Goal: Task Accomplishment & Management: Manage account settings

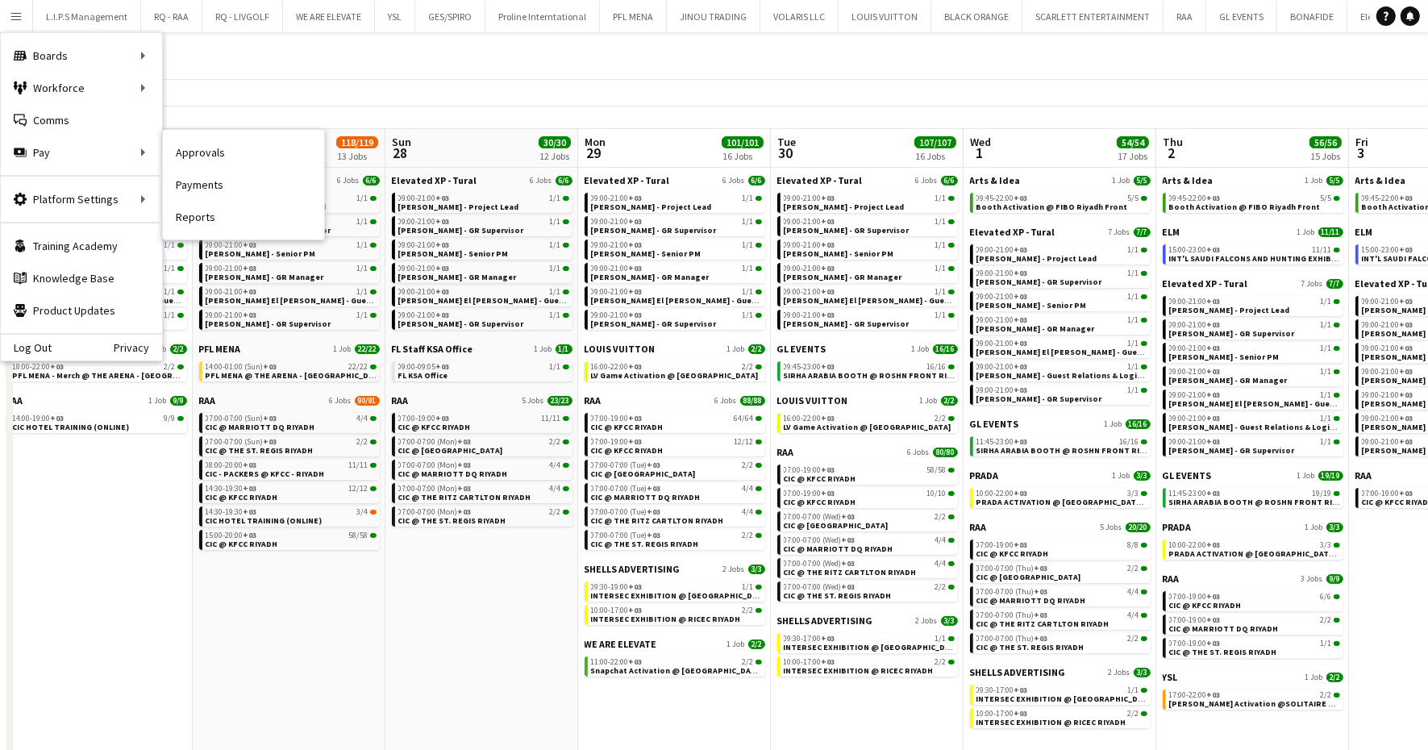
scroll to position [0, 465]
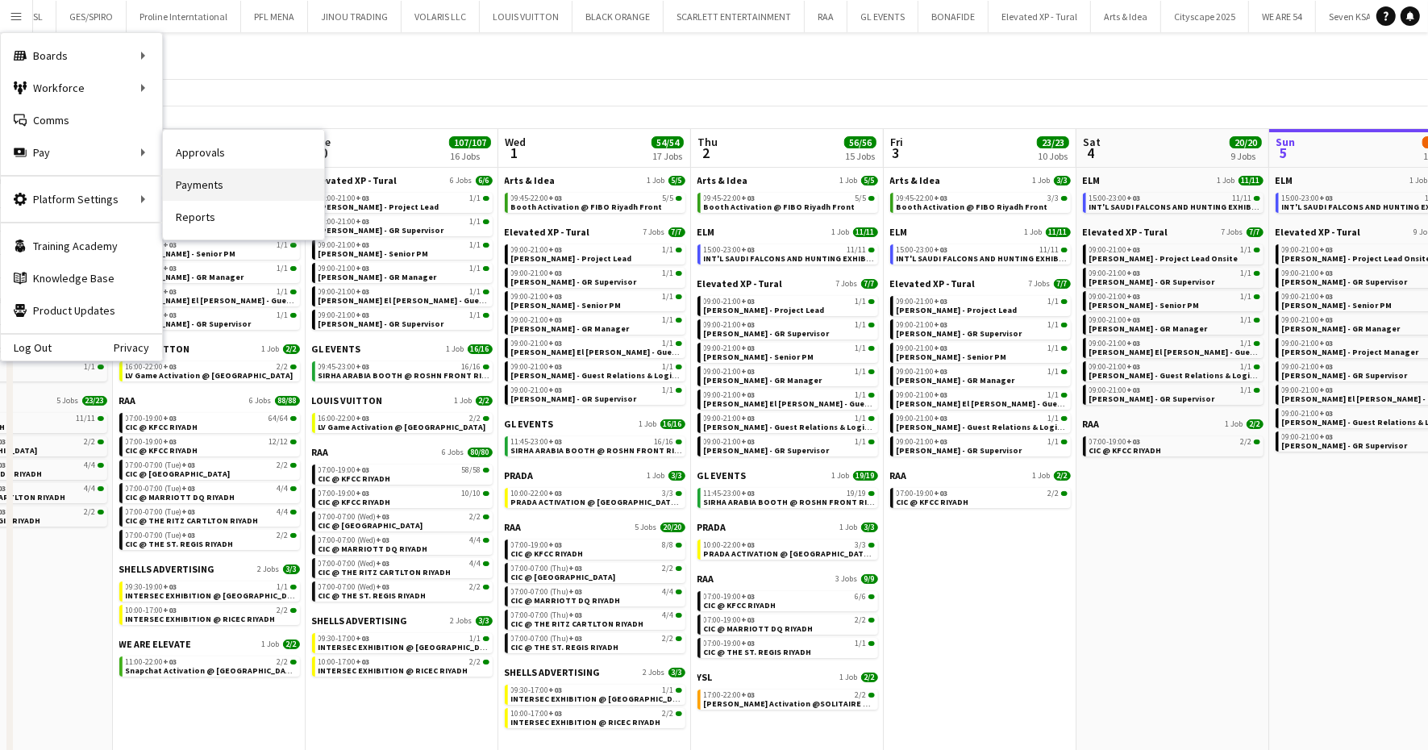
click at [210, 180] on link "Payments" at bounding box center [243, 184] width 161 height 32
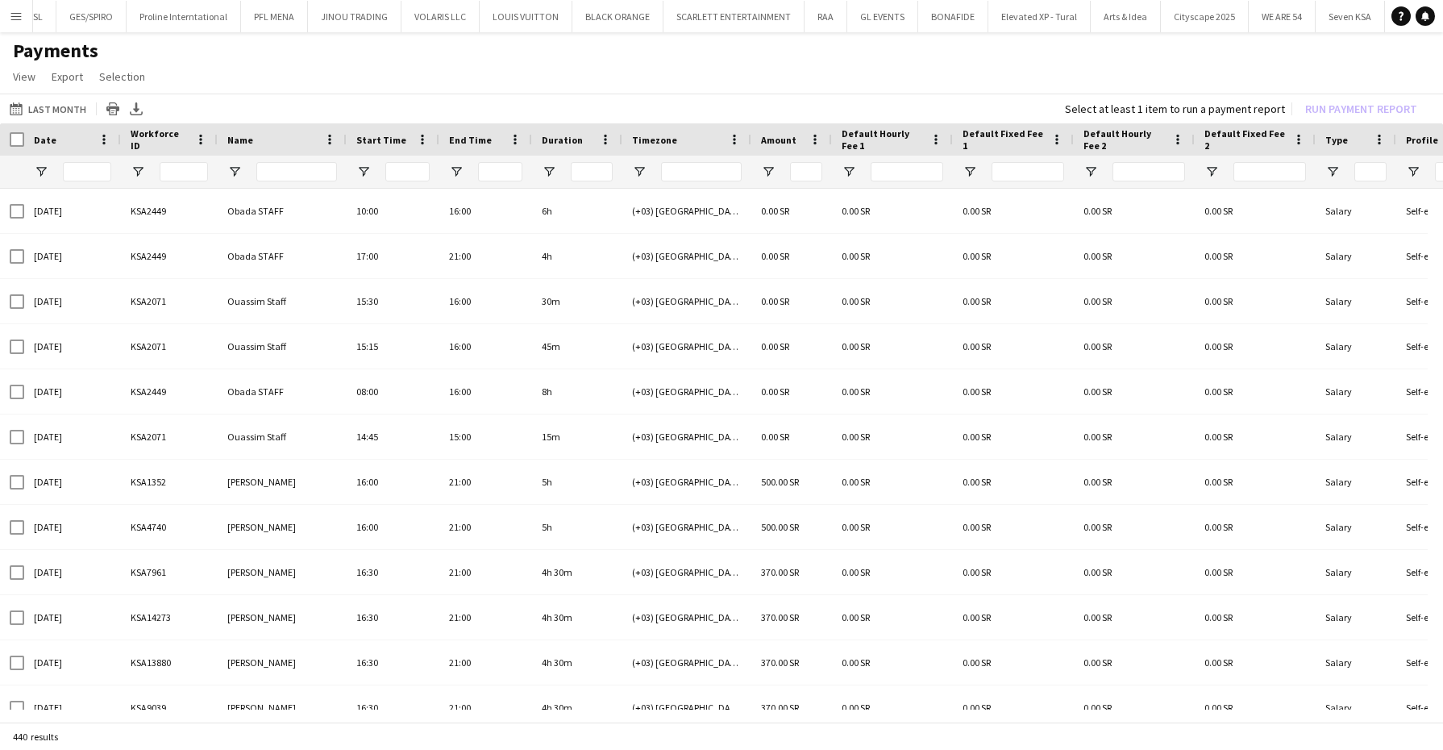
click at [14, 21] on app-icon "Menu" at bounding box center [16, 16] width 13 height 13
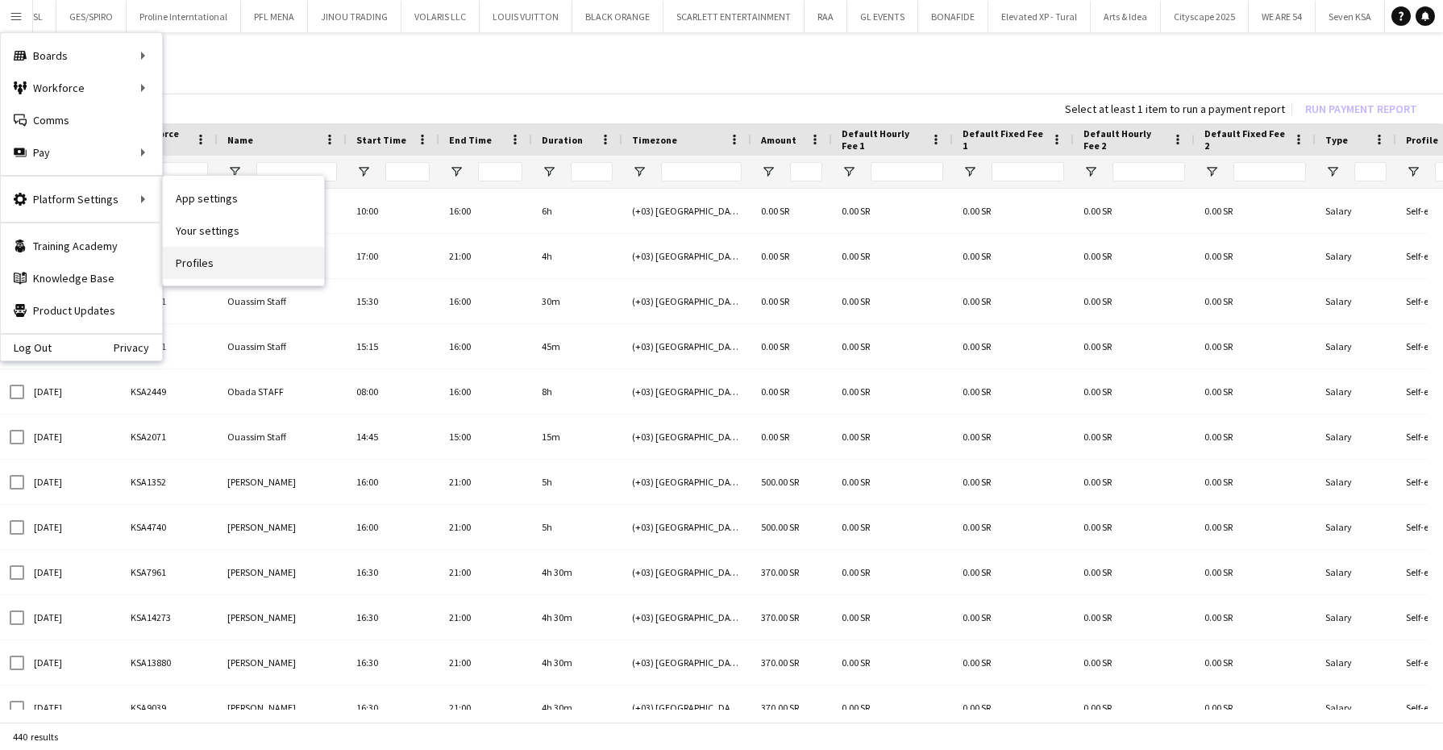
click at [243, 262] on link "Profiles" at bounding box center [243, 263] width 161 height 32
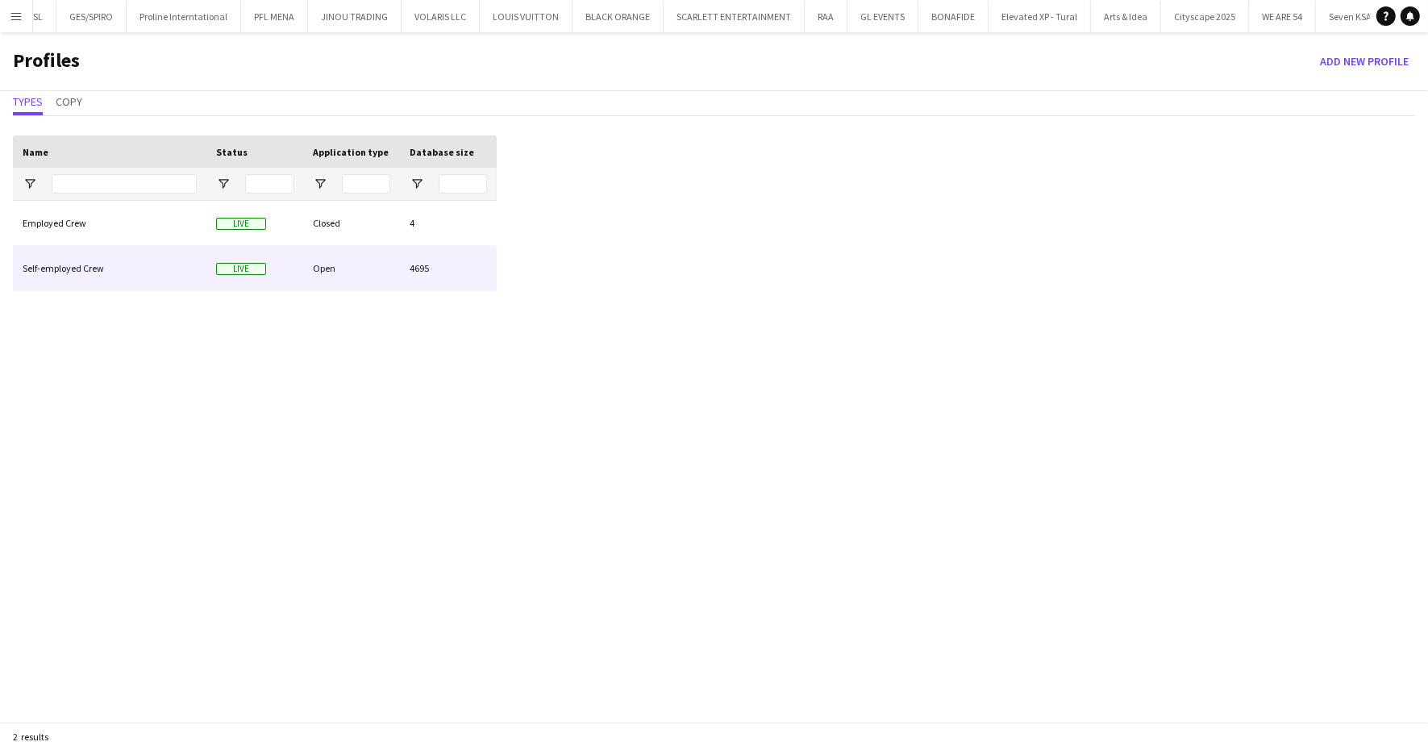
drag, startPoint x: 181, startPoint y: 271, endPoint x: 196, endPoint y: 339, distance: 69.4
click at [196, 339] on div "Employed Crew Live Closed 4 Self-employed Crew Live Open 4695" at bounding box center [255, 478] width 484 height 555
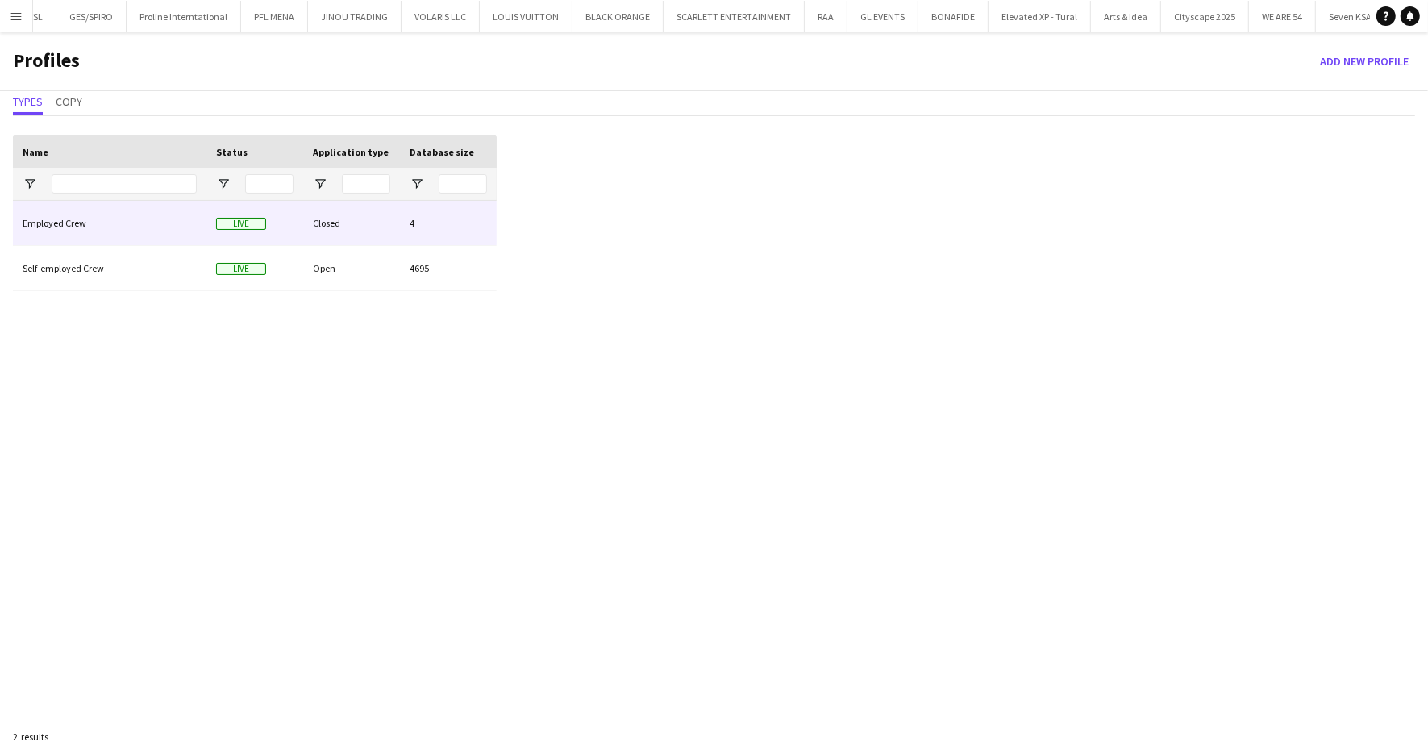
click at [174, 232] on div "Employed Crew" at bounding box center [109, 223] width 193 height 44
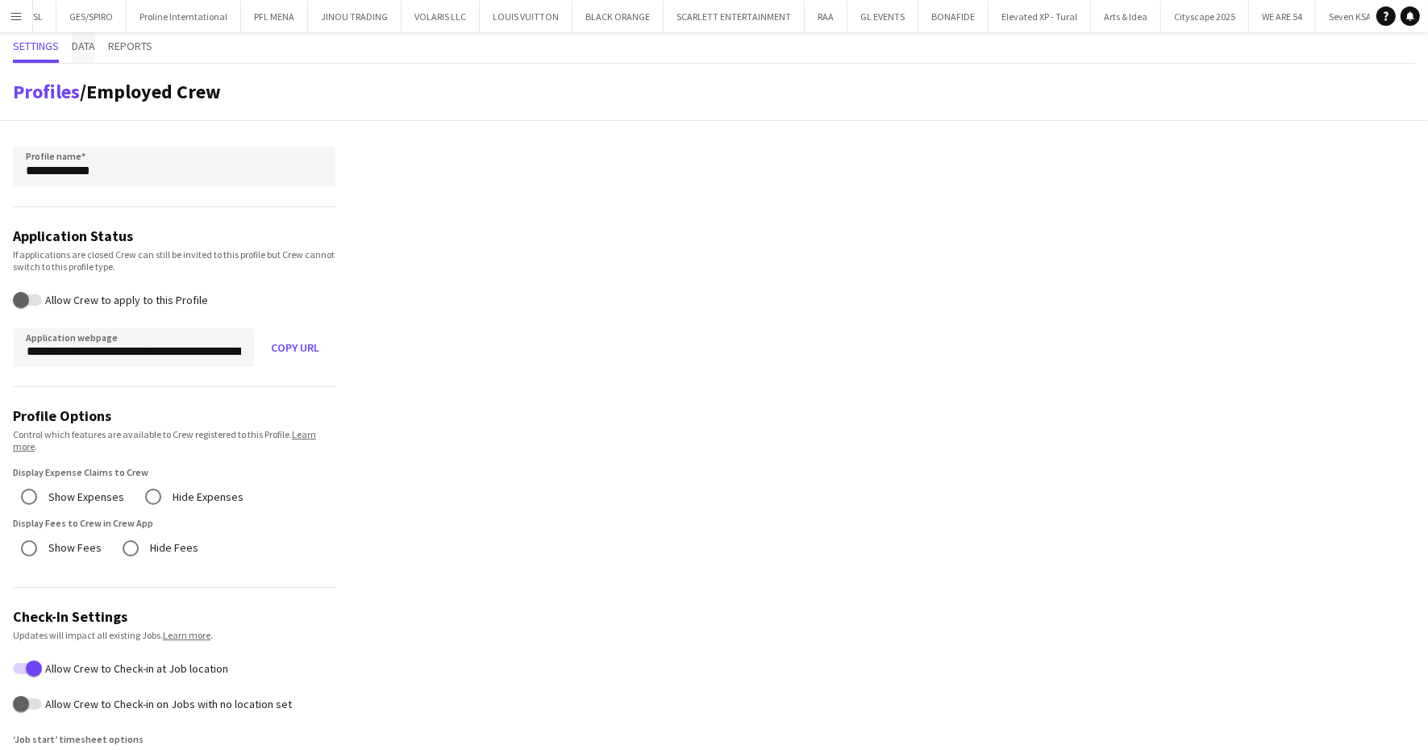
click at [81, 50] on span "Data" at bounding box center [83, 45] width 23 height 11
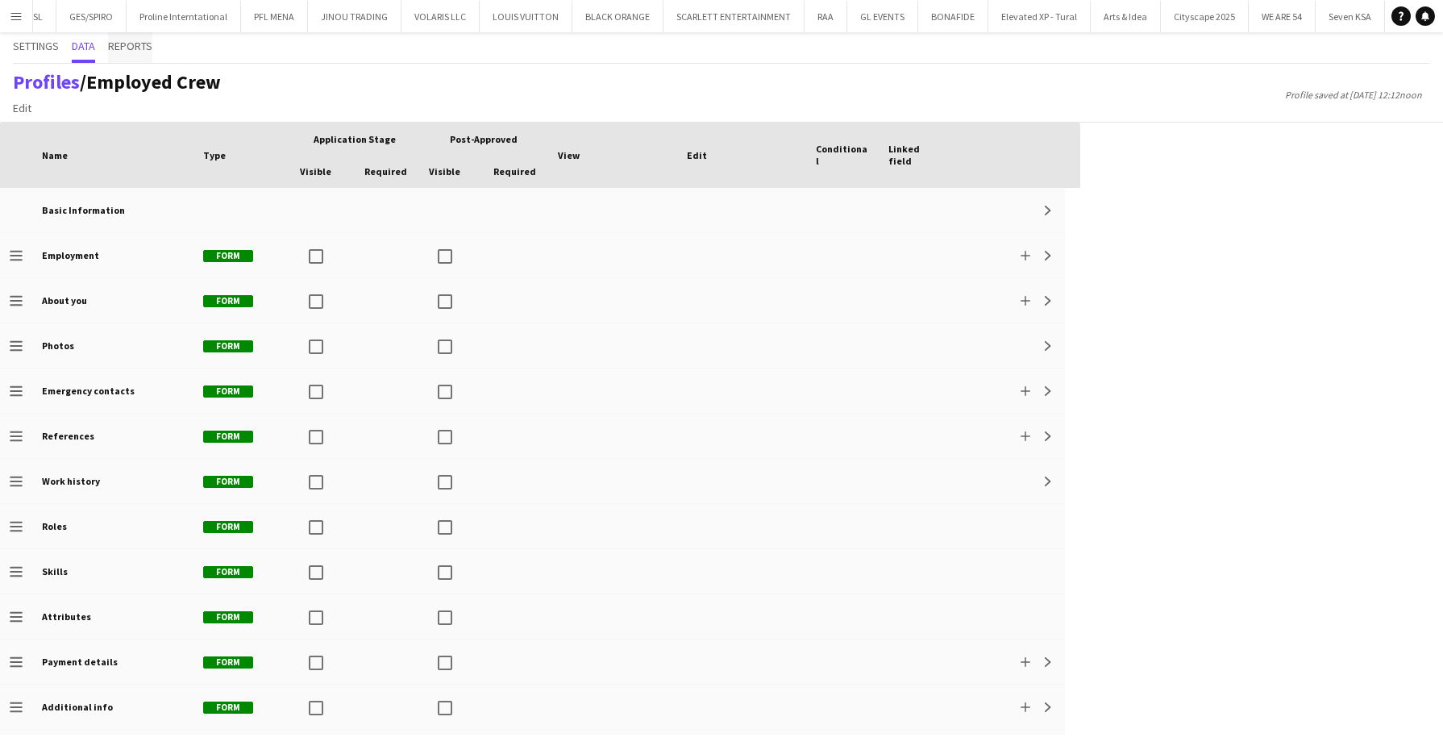
click at [119, 49] on span "Reports" at bounding box center [130, 45] width 44 height 11
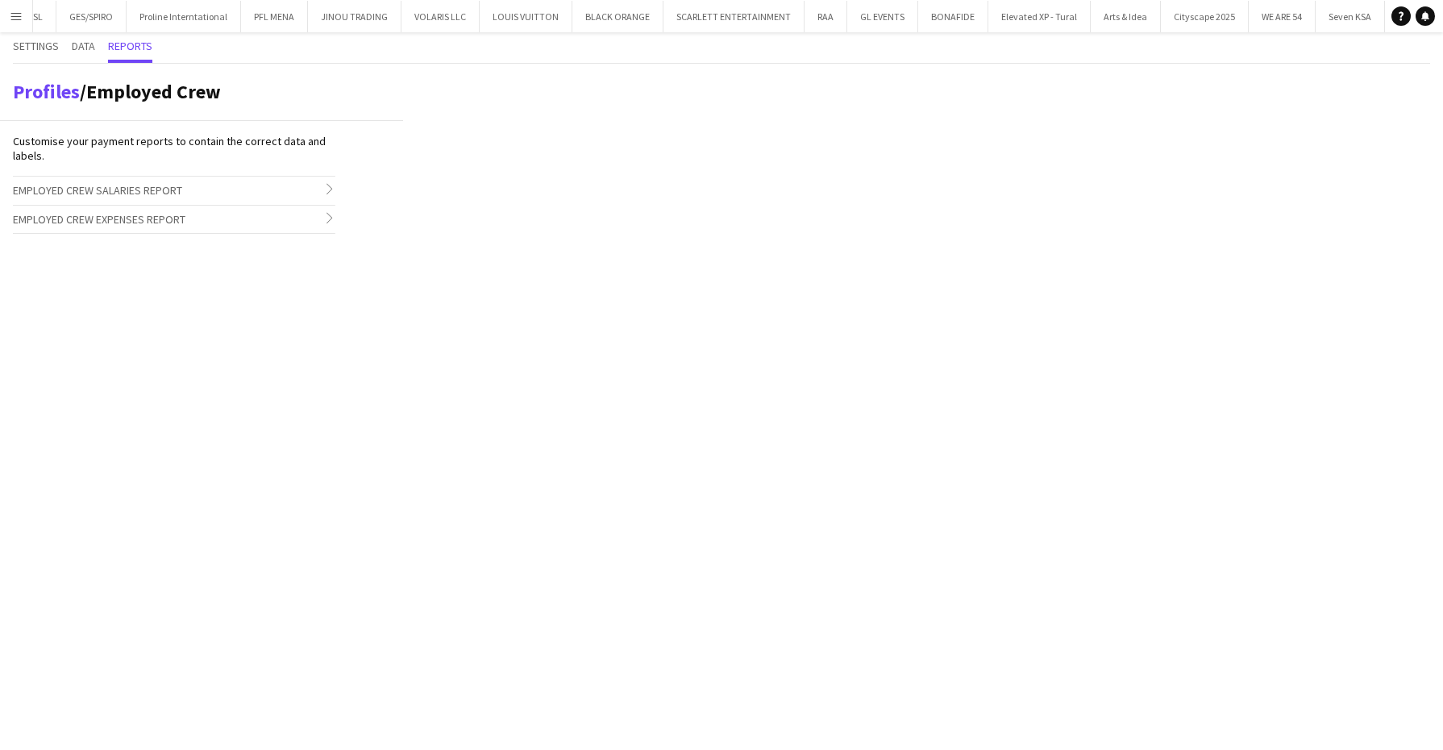
click at [19, 21] on app-icon "Menu" at bounding box center [16, 16] width 13 height 13
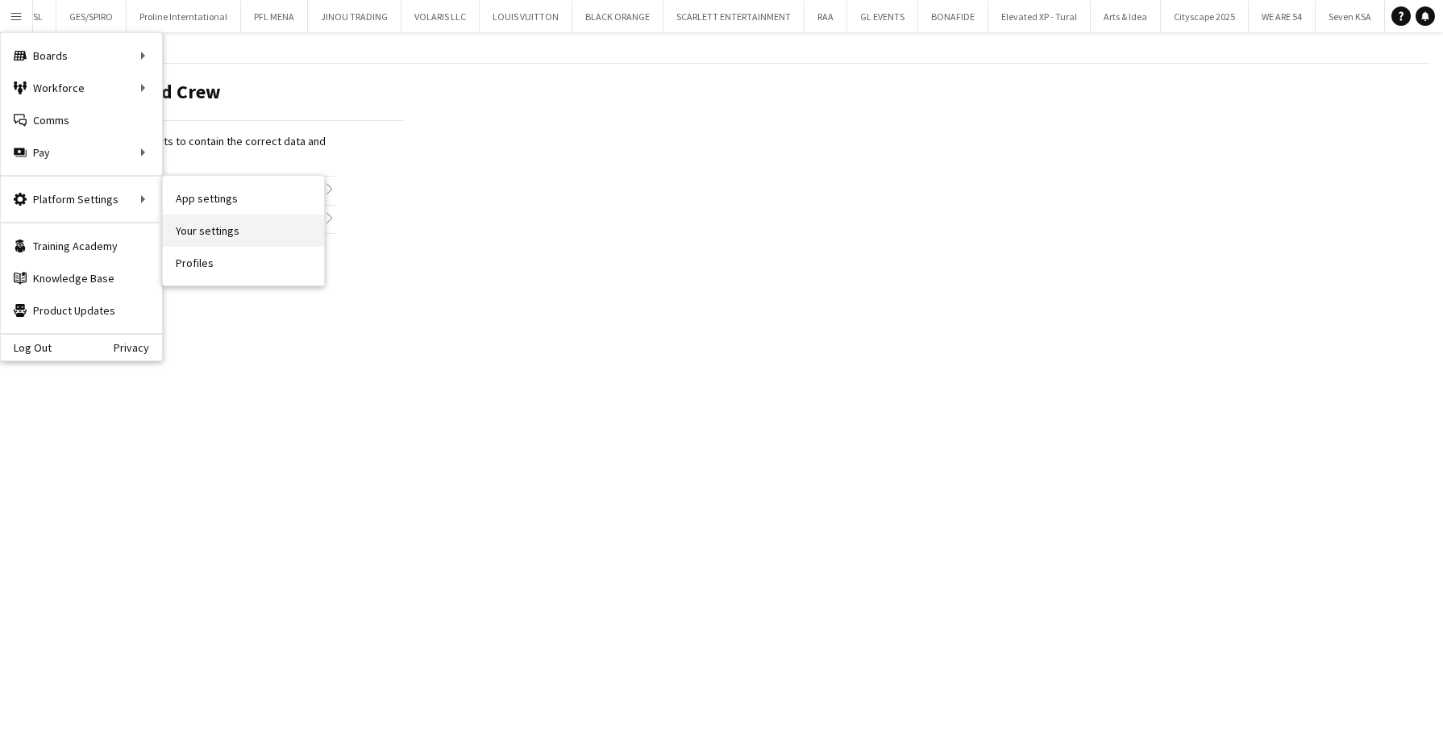
click at [218, 221] on link "Your settings" at bounding box center [243, 230] width 161 height 32
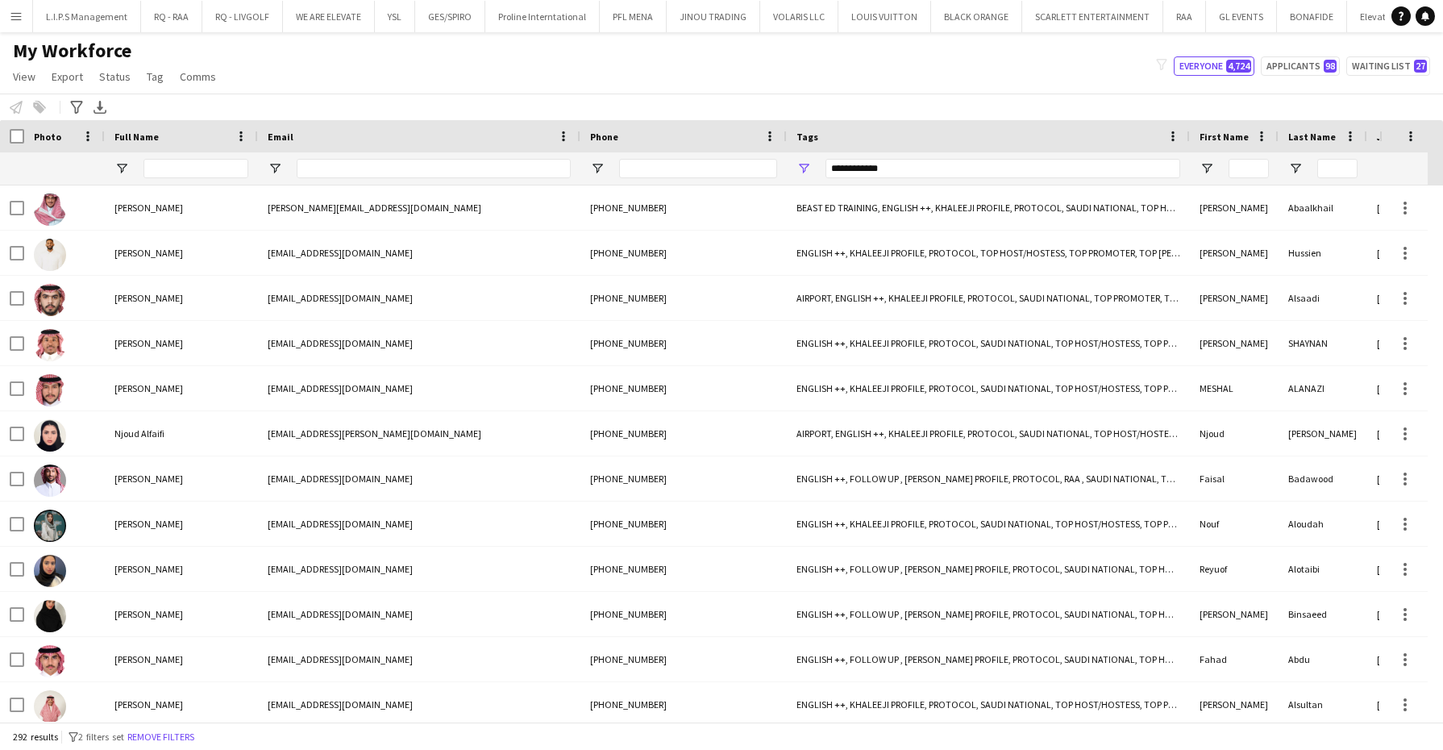
click at [11, 23] on button "Menu" at bounding box center [16, 16] width 32 height 32
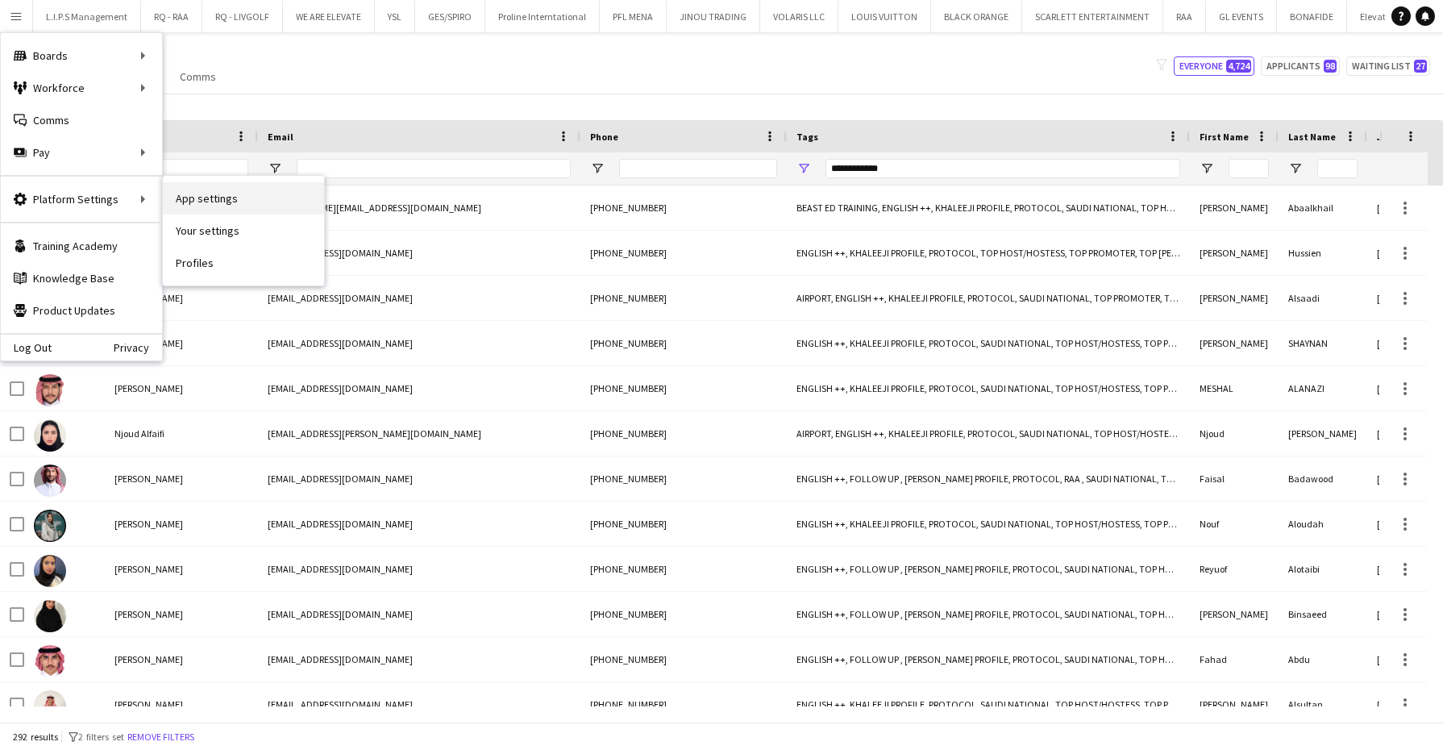
click at [242, 192] on link "App settings" at bounding box center [243, 198] width 161 height 32
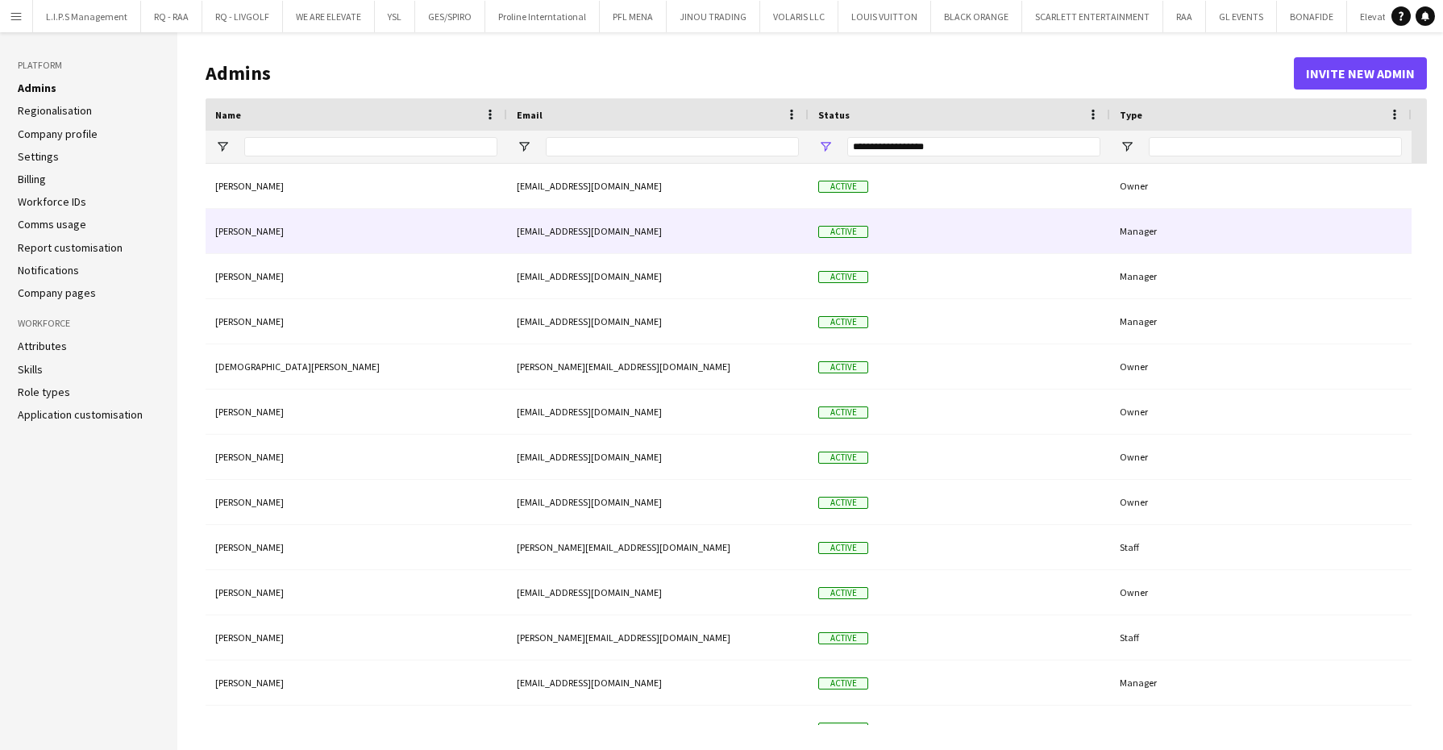
click at [388, 238] on div "Bassem Youssef" at bounding box center [357, 231] width 302 height 44
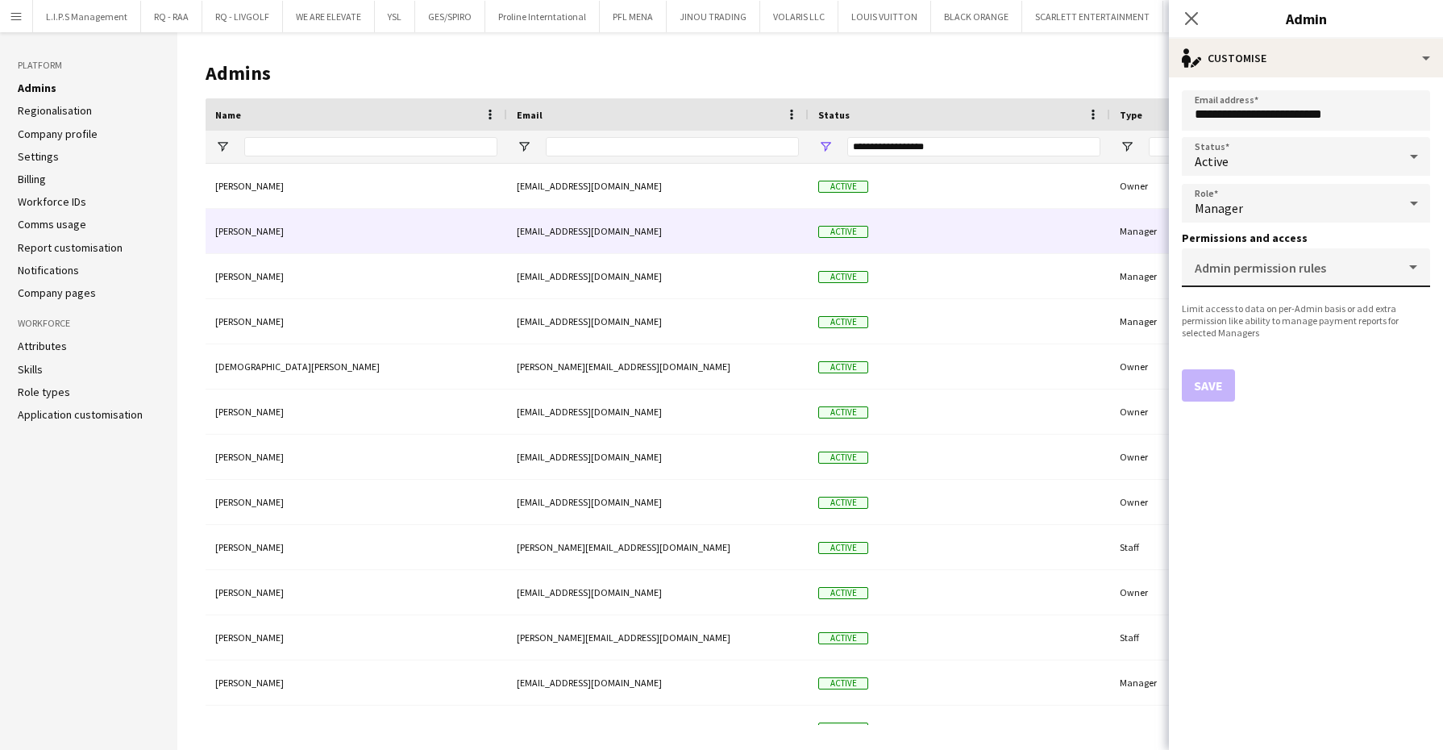
click at [1364, 276] on input "Admin permission rules" at bounding box center [1303, 274] width 216 height 12
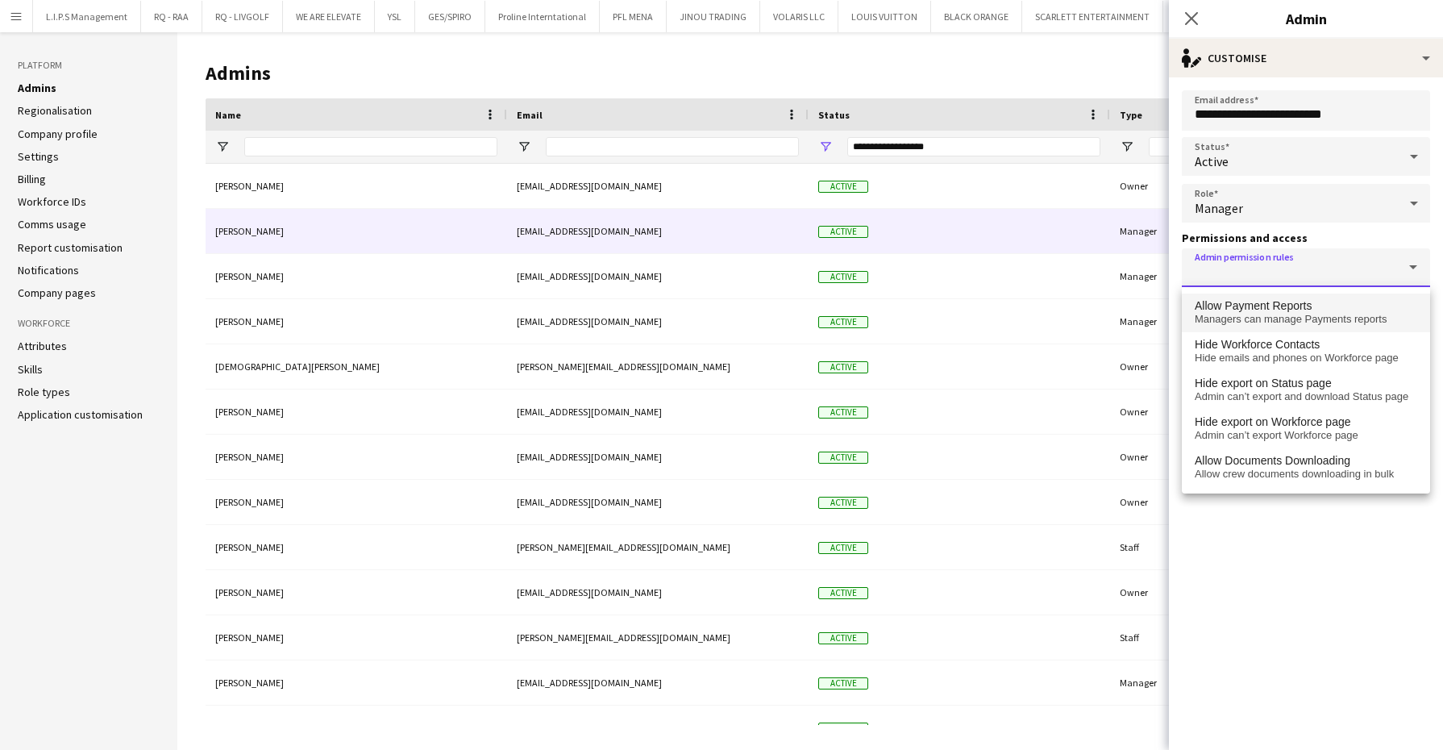
click at [1348, 310] on span "Allow Payment Reports" at bounding box center [1306, 306] width 223 height 14
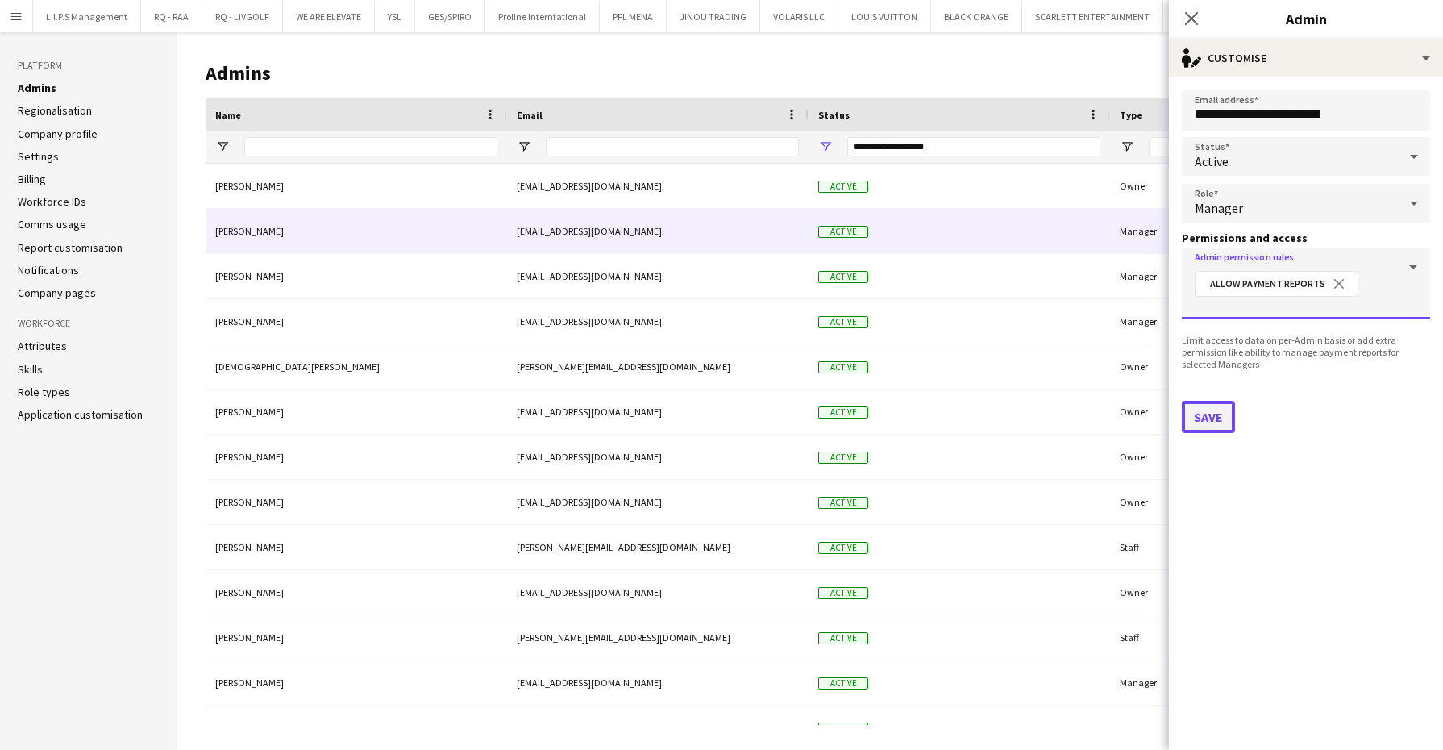
click at [1217, 410] on button "Save" at bounding box center [1208, 417] width 53 height 32
